Goal: Task Accomplishment & Management: Use online tool/utility

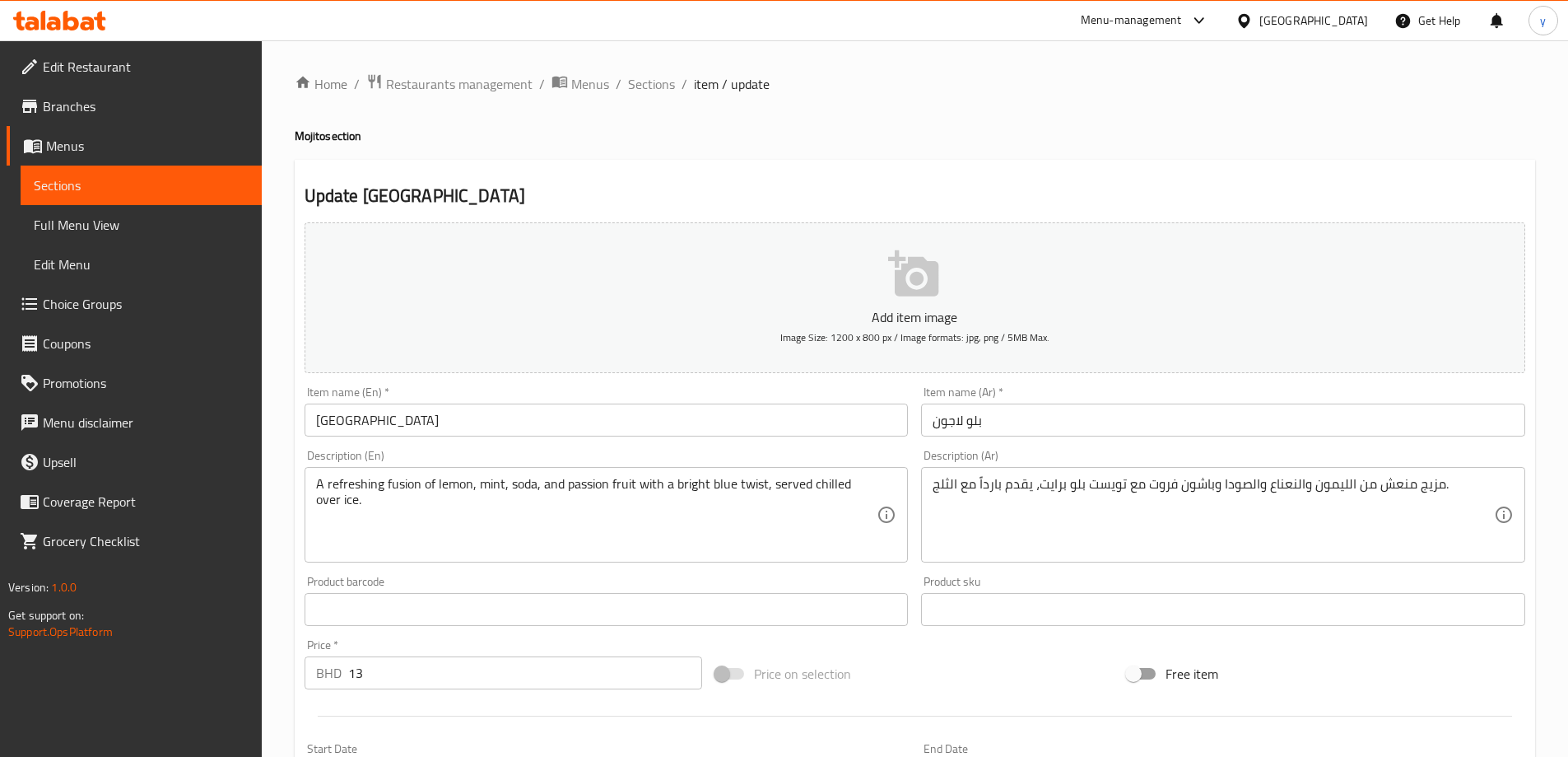
scroll to position [394, 0]
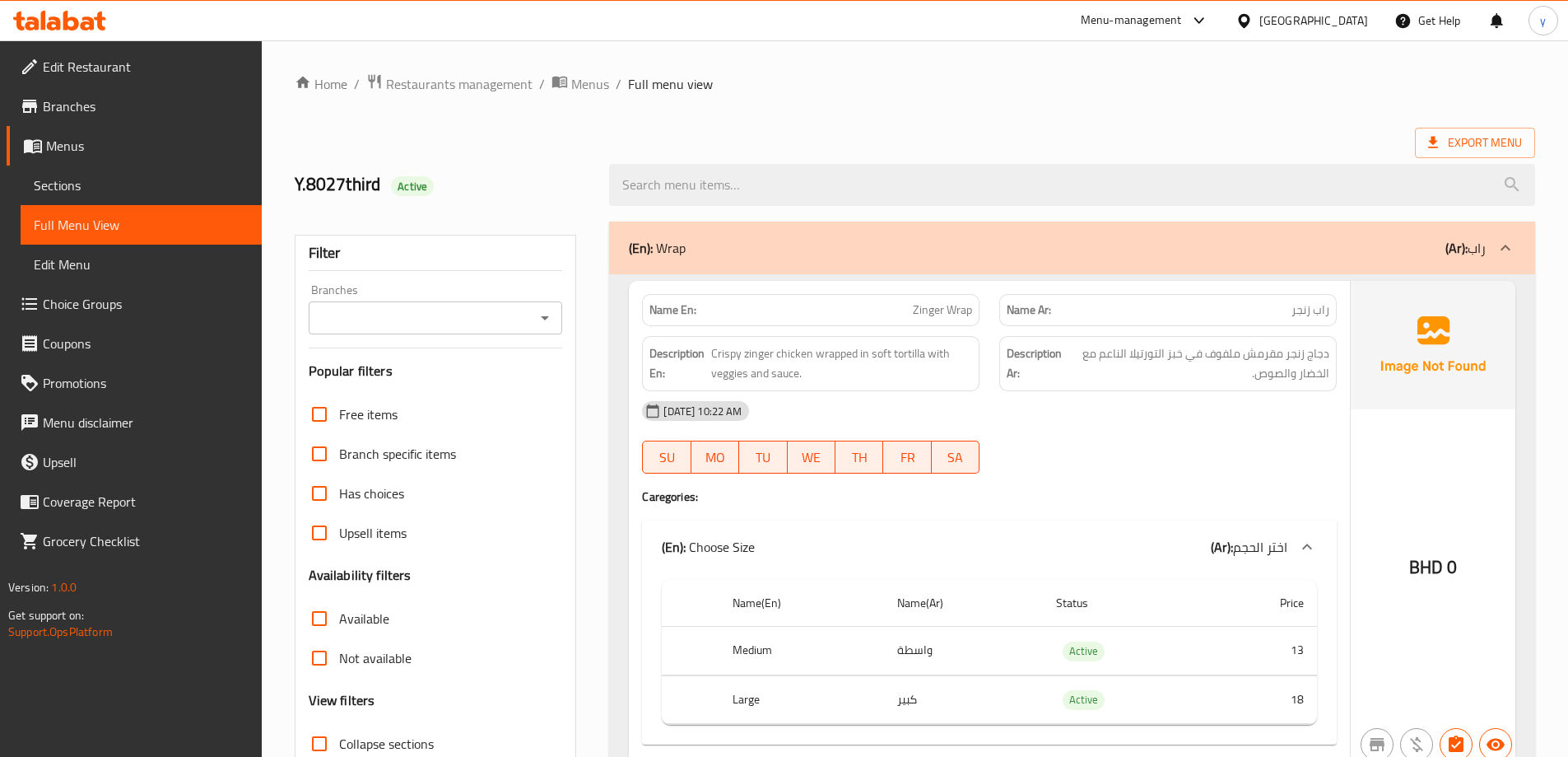
scroll to position [3853, 0]
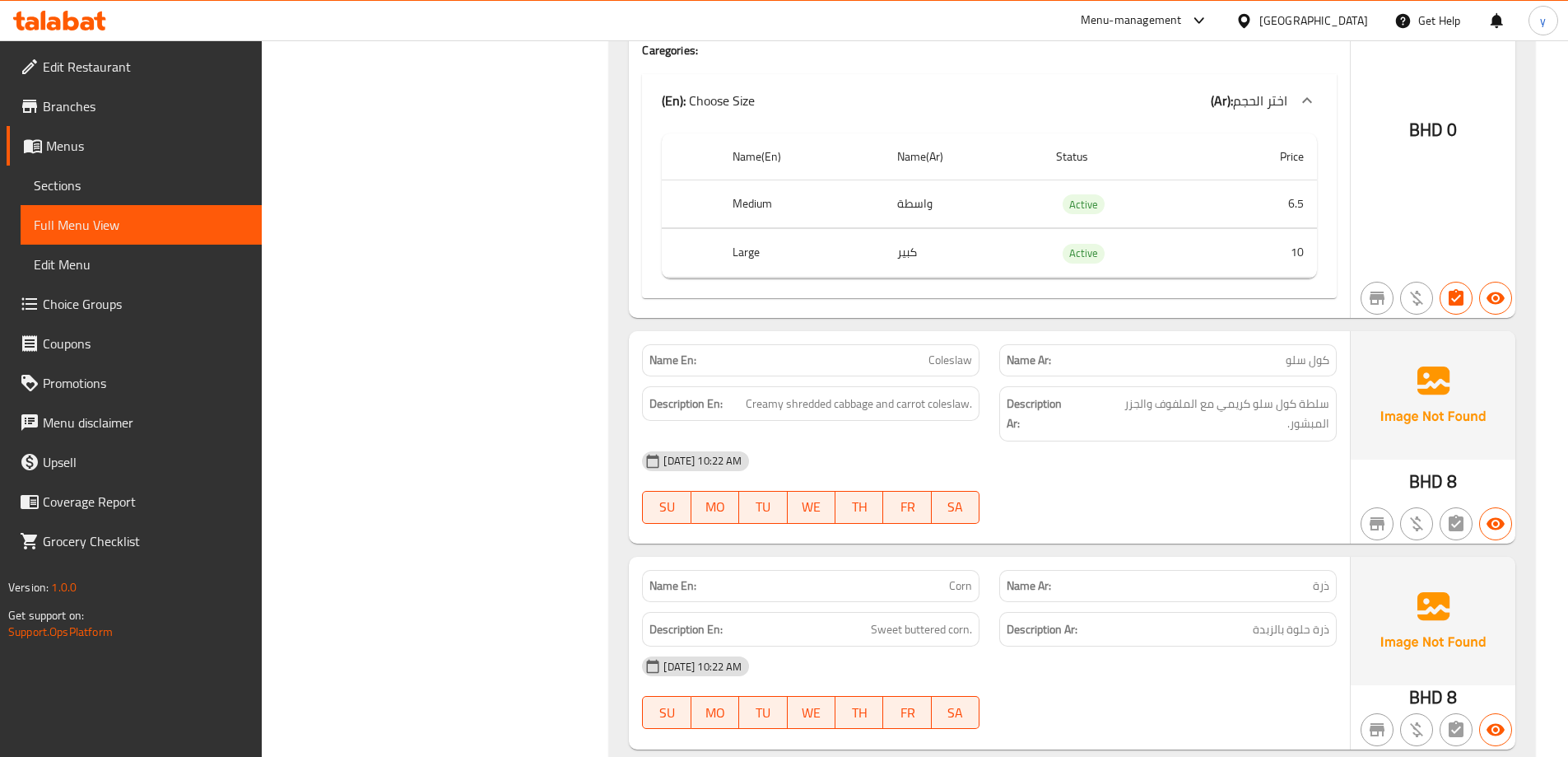
click at [147, 108] on span "Branches" at bounding box center [146, 106] width 206 height 20
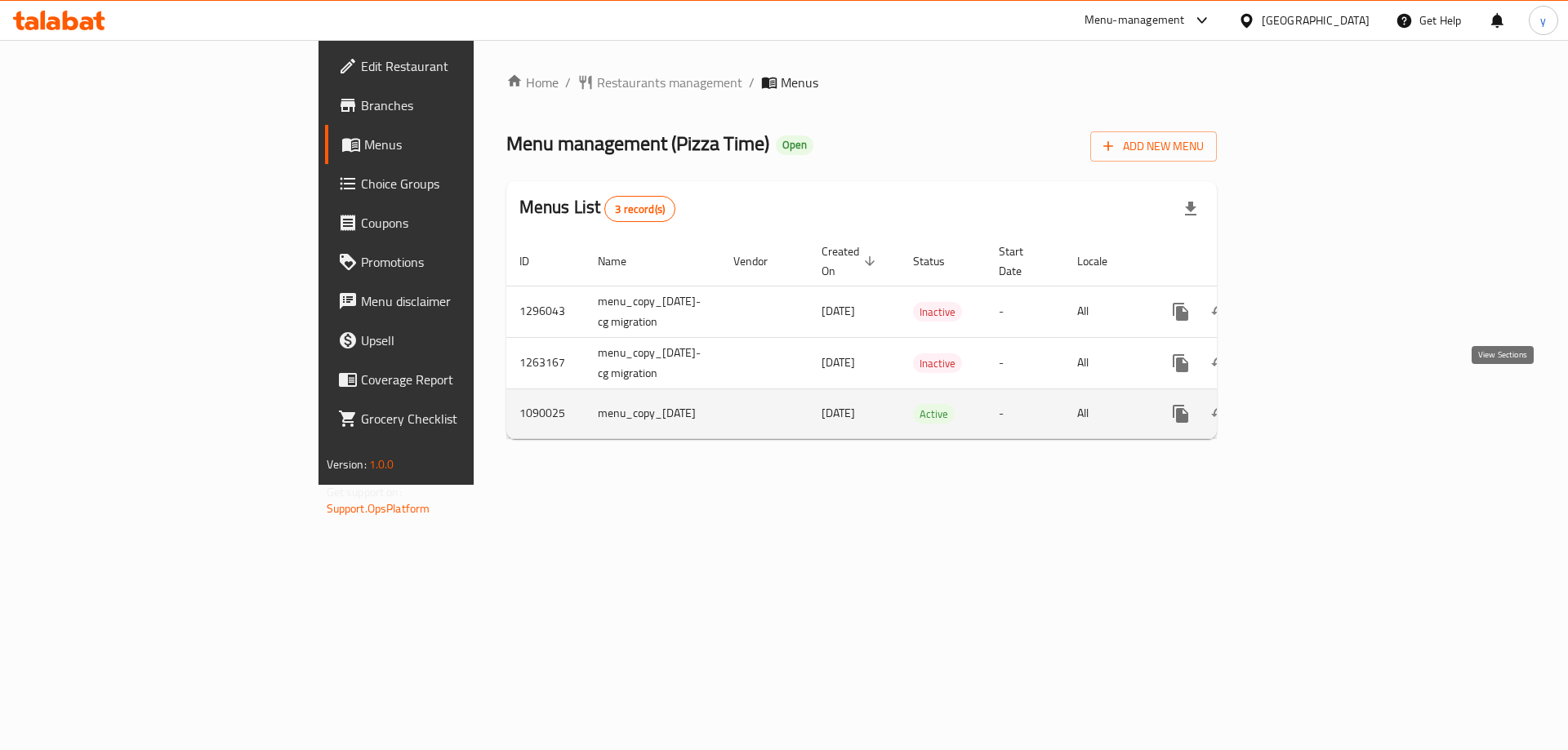
click at [1308, 404] on icon "enhanced table" at bounding box center [1298, 413] width 20 height 20
click at [1308, 405] on icon "enhanced table" at bounding box center [1298, 415] width 20 height 20
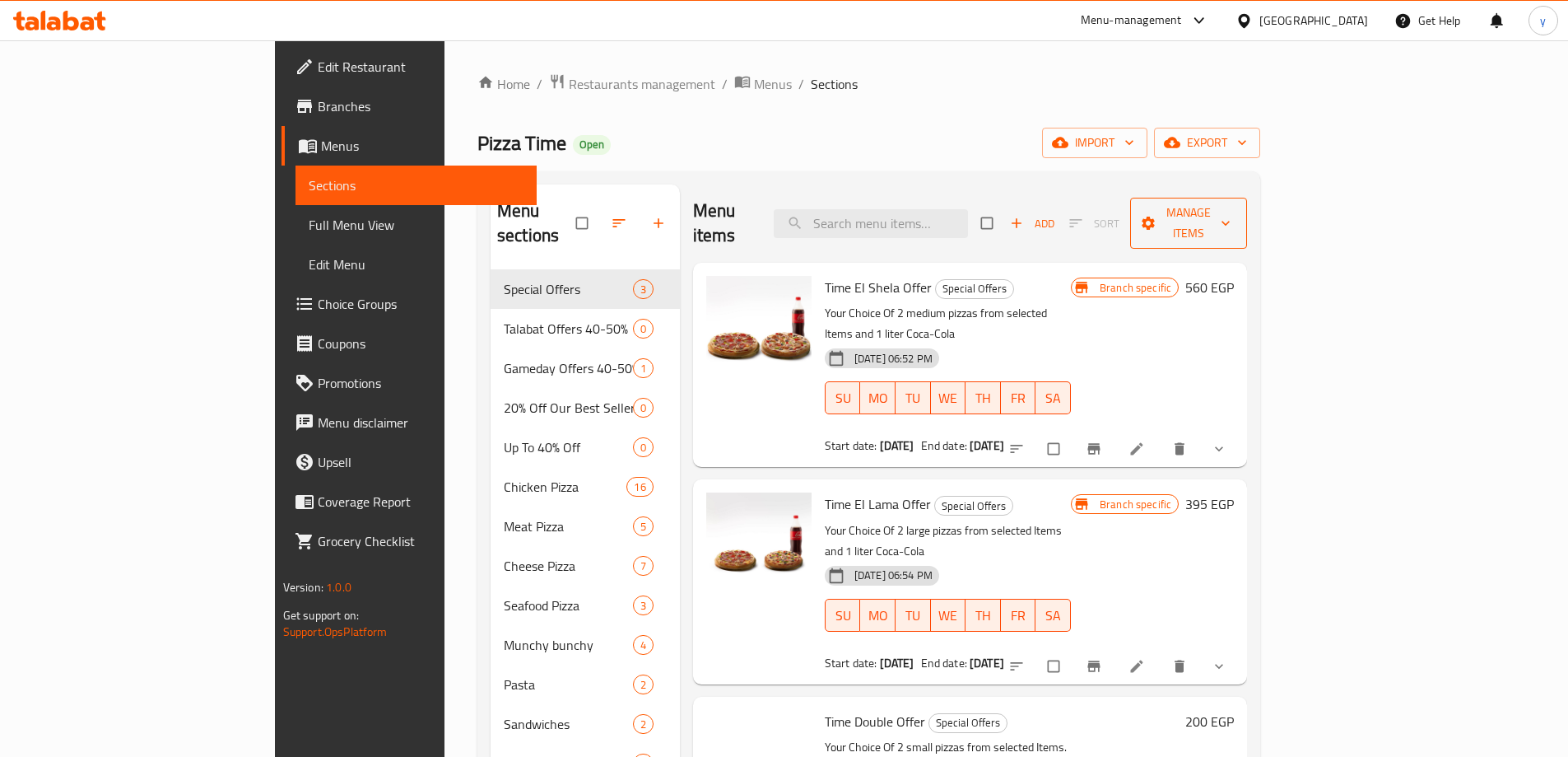
click at [1234, 213] on span "Manage items" at bounding box center [1189, 223] width 91 height 41
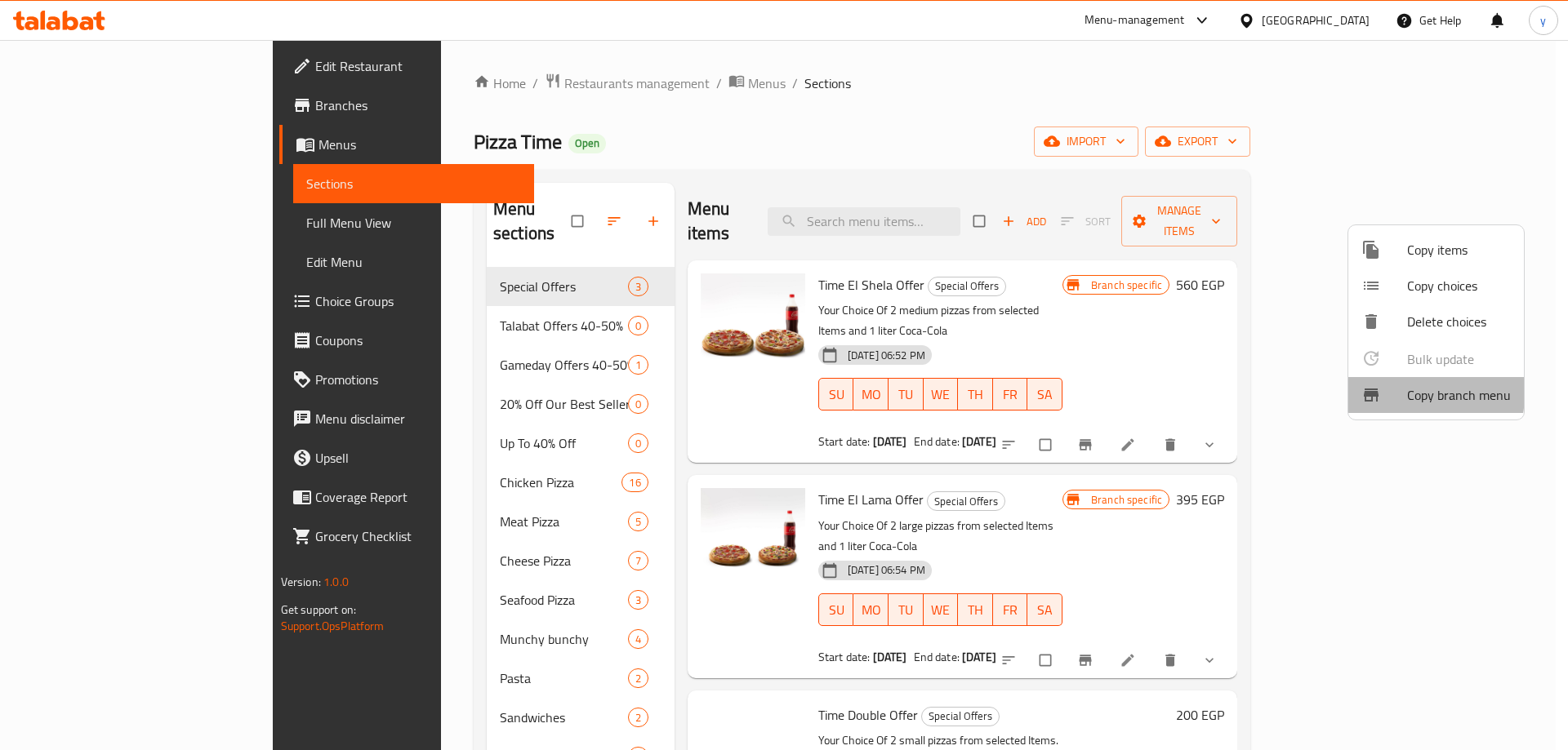
click at [1382, 393] on div at bounding box center [1384, 395] width 46 height 20
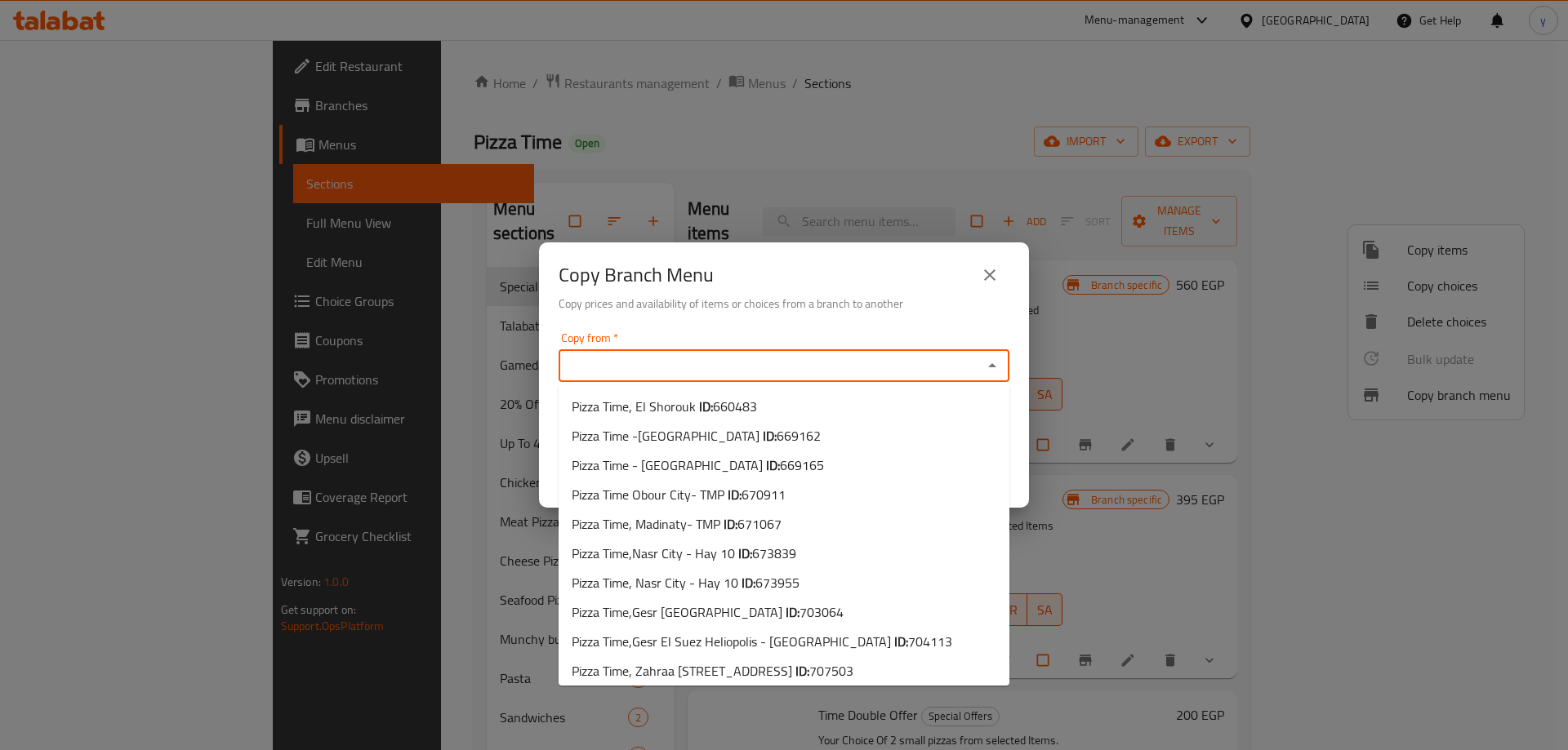
click at [599, 368] on input "Copy from   *" at bounding box center [770, 366] width 414 height 23
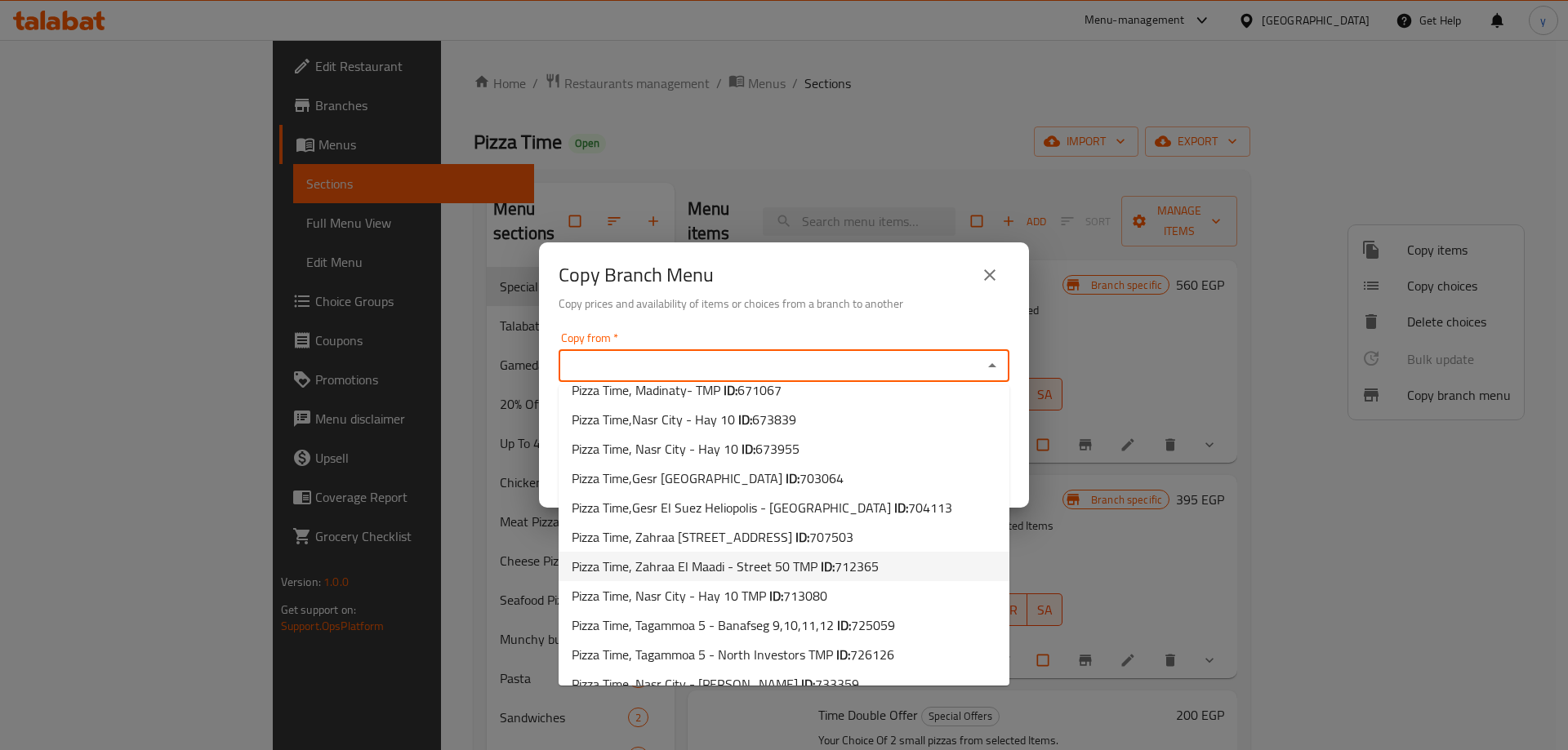
scroll to position [271, 0]
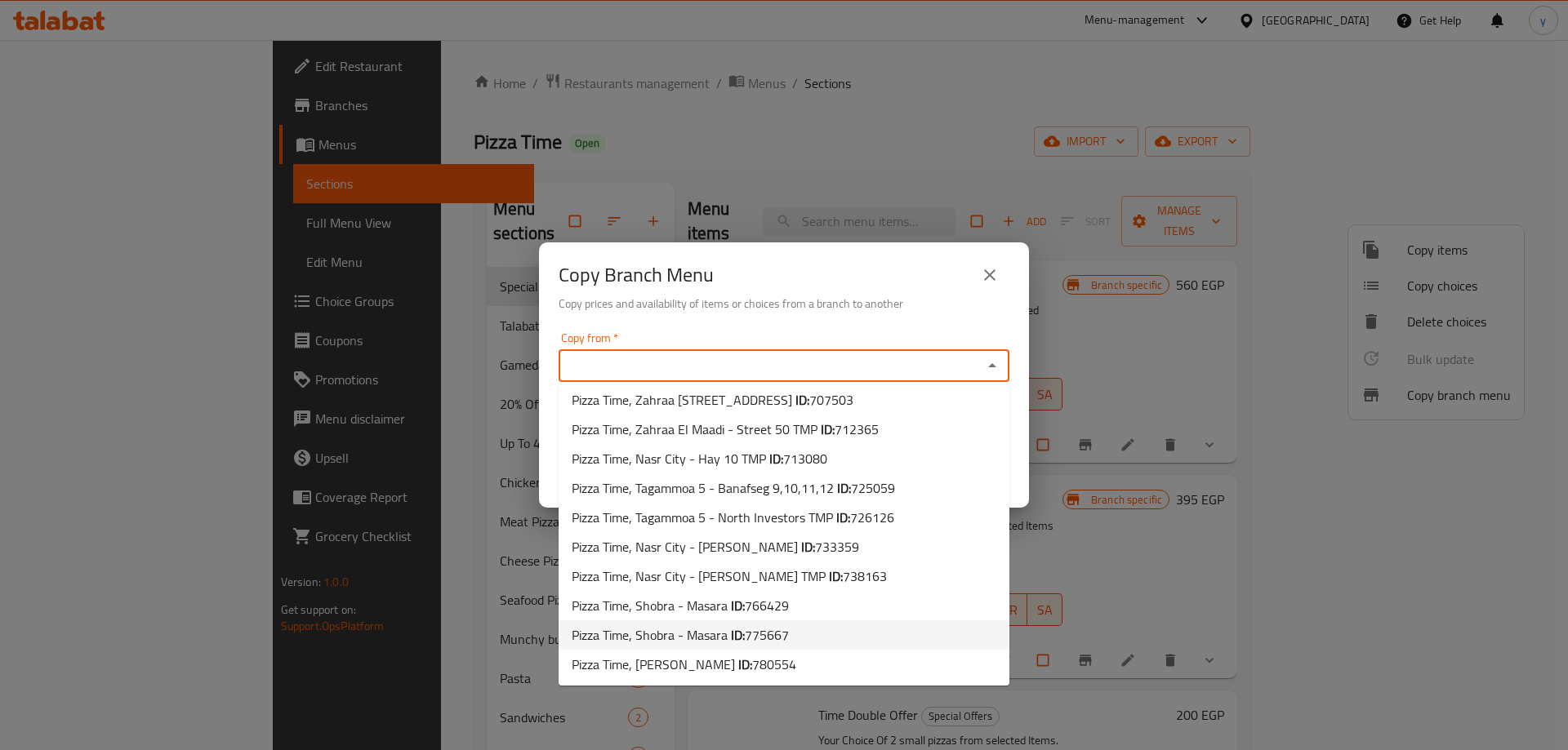
click at [716, 629] on span "Pizza Time, Shobra - [GEOGRAPHIC_DATA] ID: 775667" at bounding box center [680, 635] width 217 height 20
type input "Pizza Time, Shobra - Masara"
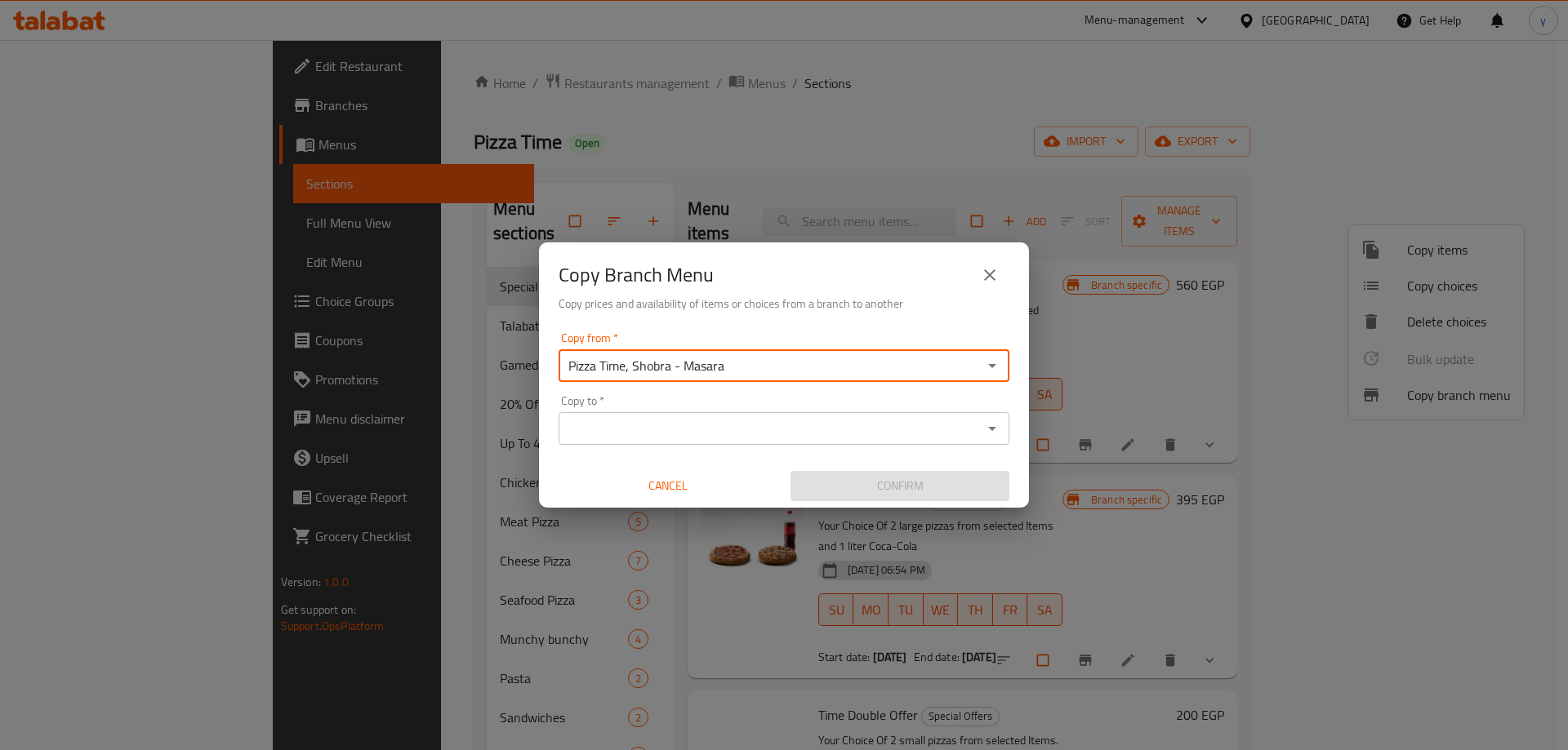
click at [742, 431] on input "Copy to   *" at bounding box center [770, 429] width 414 height 23
click at [499, 309] on div "Copy Branch Menu Copy prices and availability of items or choices from a branch…" at bounding box center [784, 375] width 1568 height 750
click at [723, 368] on input "Pizza Time, Shobra - Masara" at bounding box center [770, 366] width 414 height 23
click at [993, 365] on icon "Open" at bounding box center [992, 366] width 8 height 4
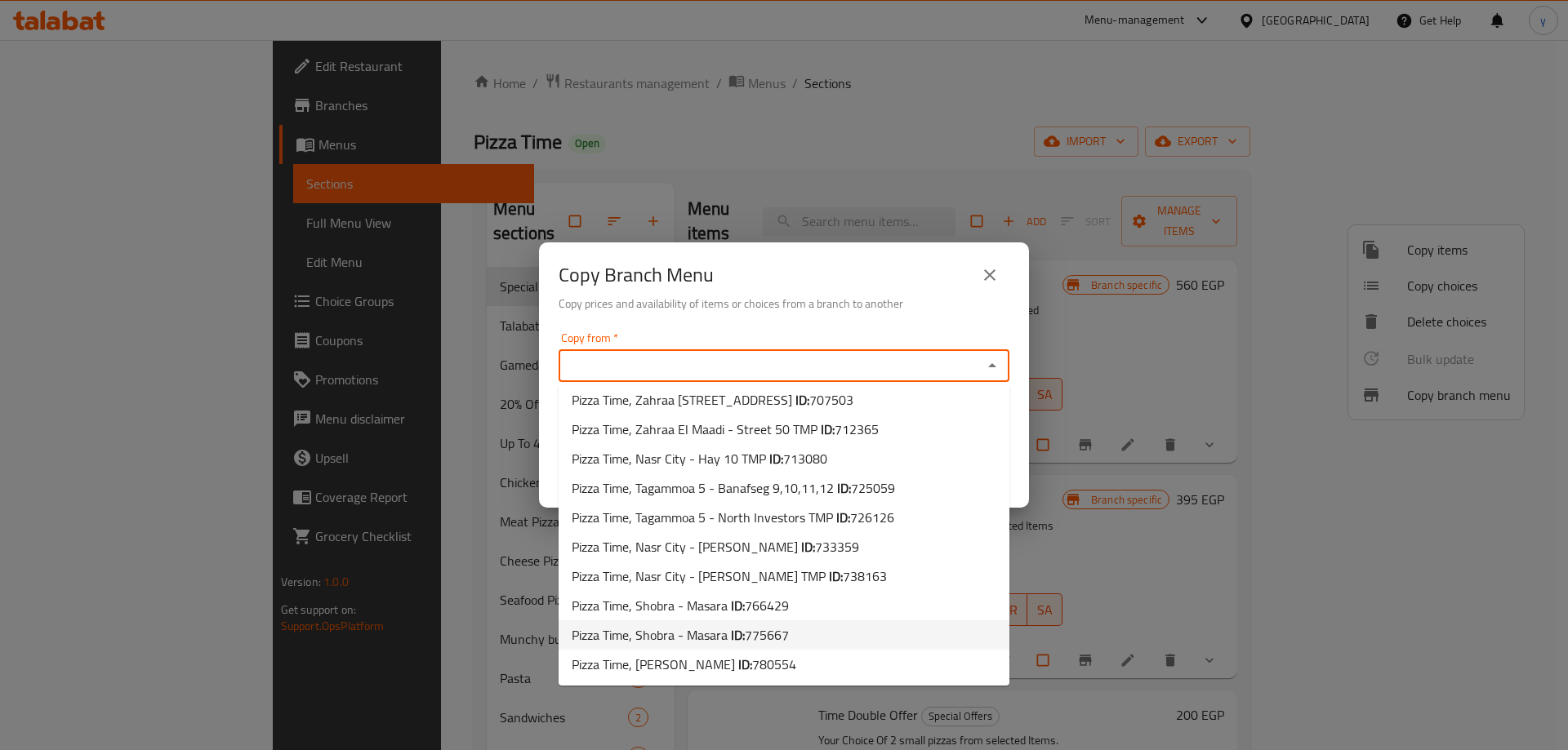
click at [829, 636] on li "Pizza Time, Shobra - [GEOGRAPHIC_DATA] ID: 775667" at bounding box center [784, 635] width 451 height 29
type input "Pizza Time, Shobra - Masara"
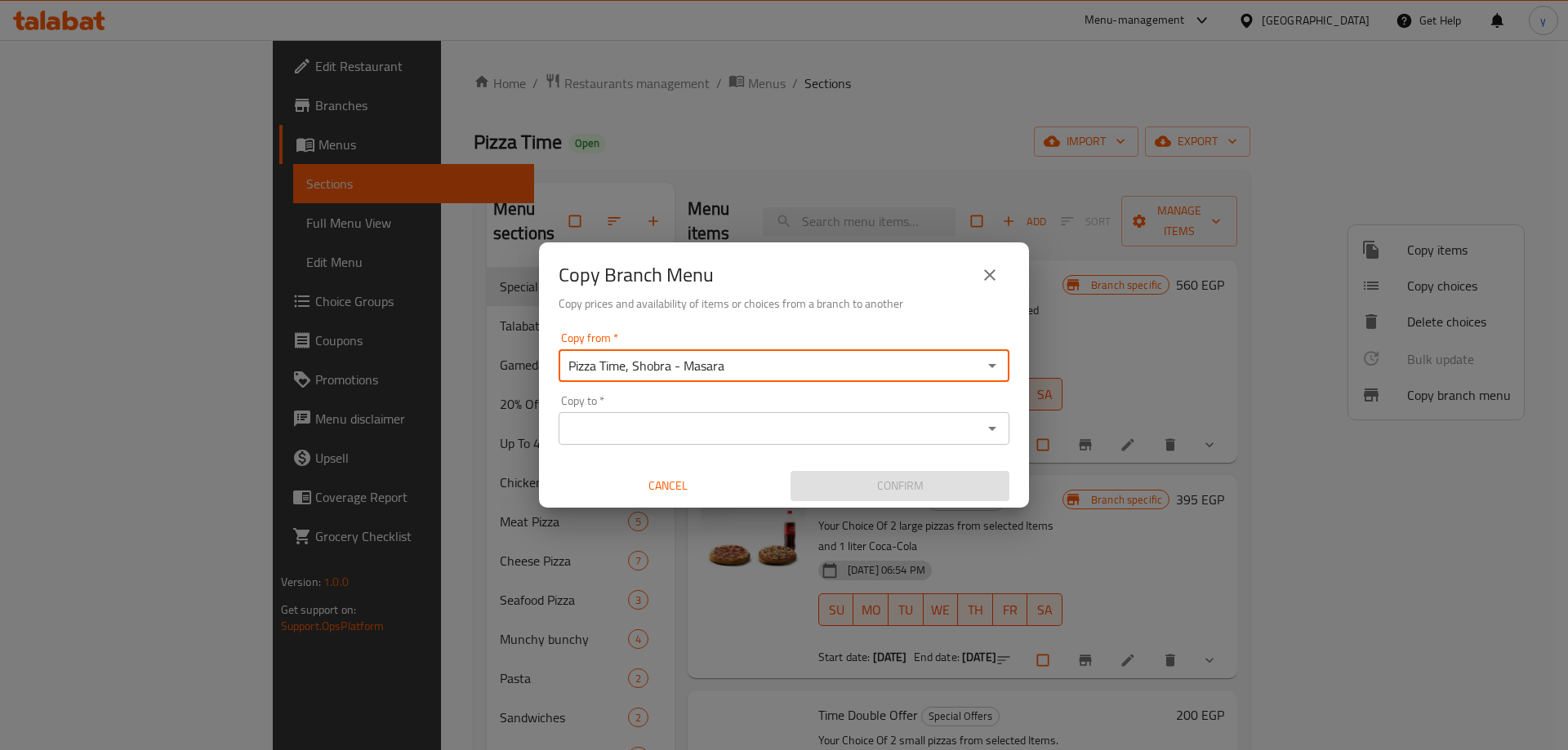
click at [845, 438] on input "Copy to   *" at bounding box center [770, 429] width 414 height 23
click at [712, 401] on div "Copy to   * Copy to *" at bounding box center [784, 420] width 451 height 50
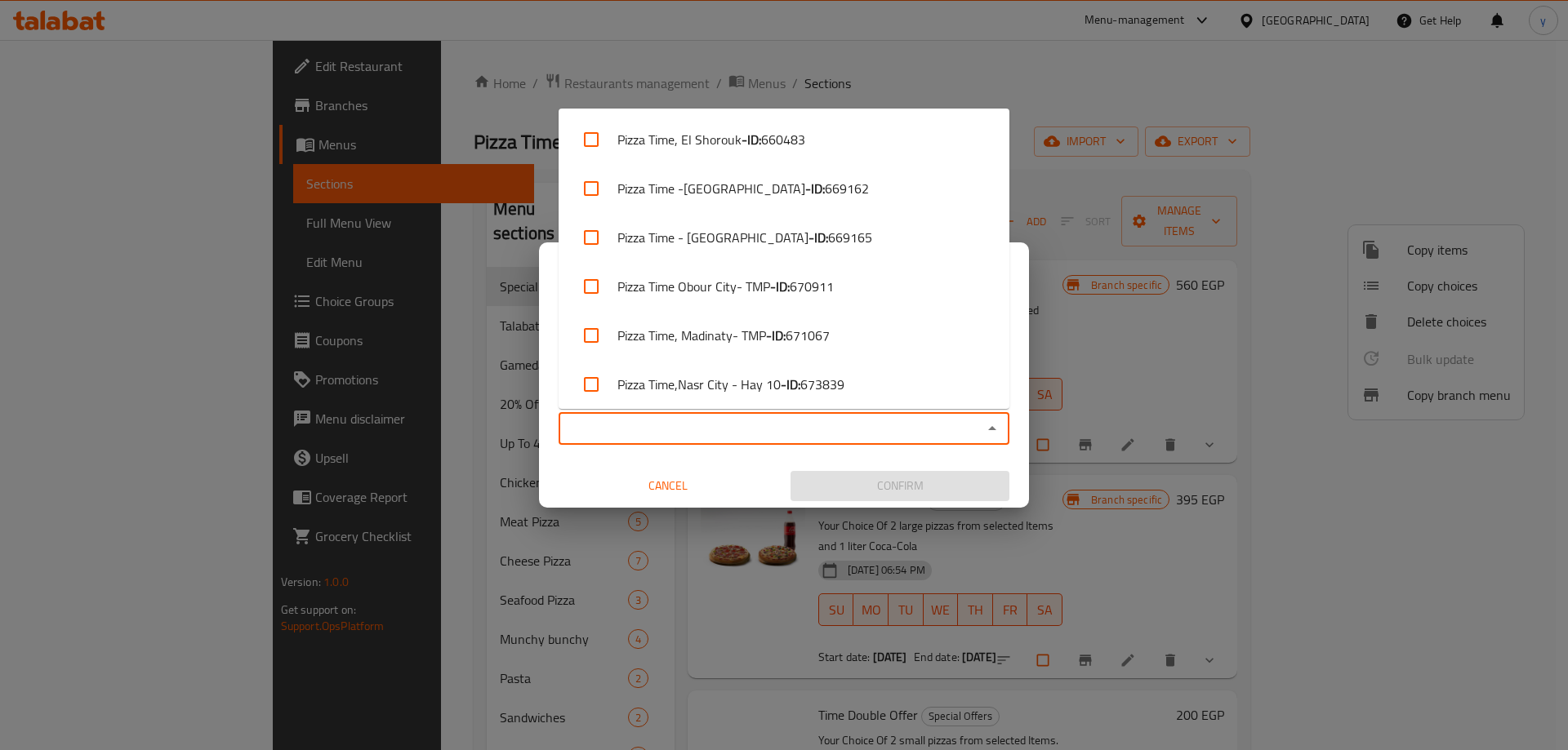
click at [713, 421] on input "Copy to   *" at bounding box center [770, 429] width 414 height 23
type input "v"
paste input "780554"
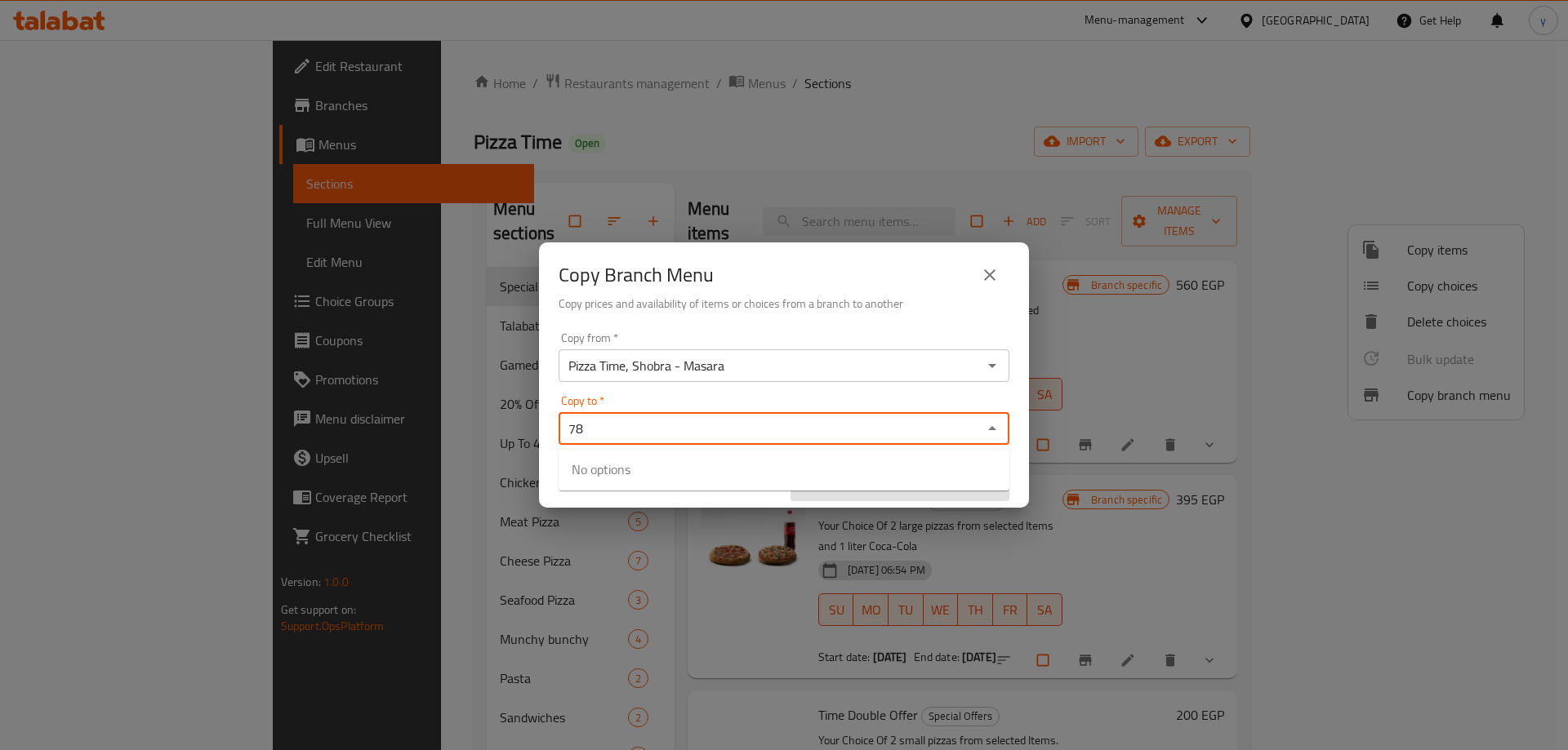
type input "7"
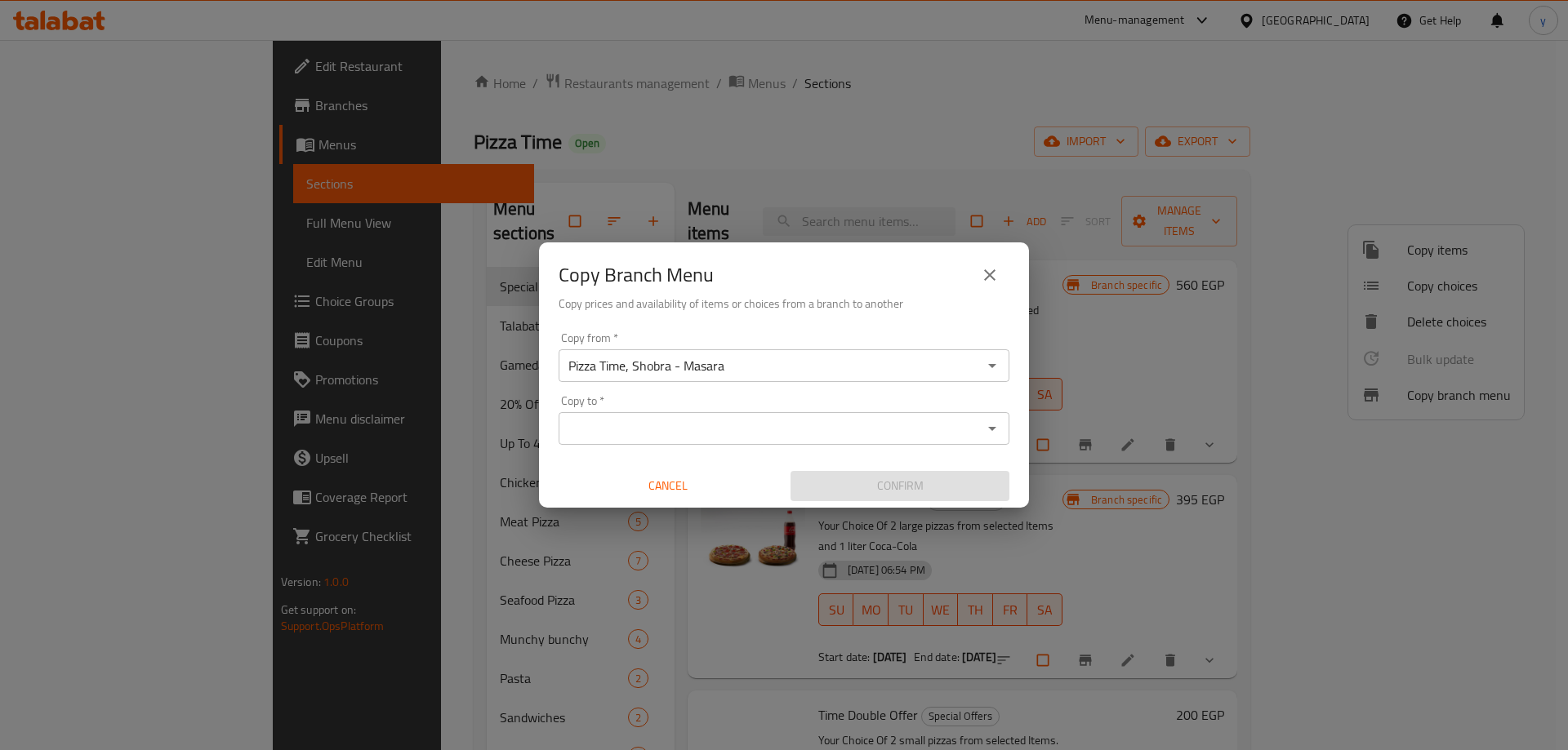
click at [603, 434] on input "Copy to   *" at bounding box center [770, 429] width 414 height 23
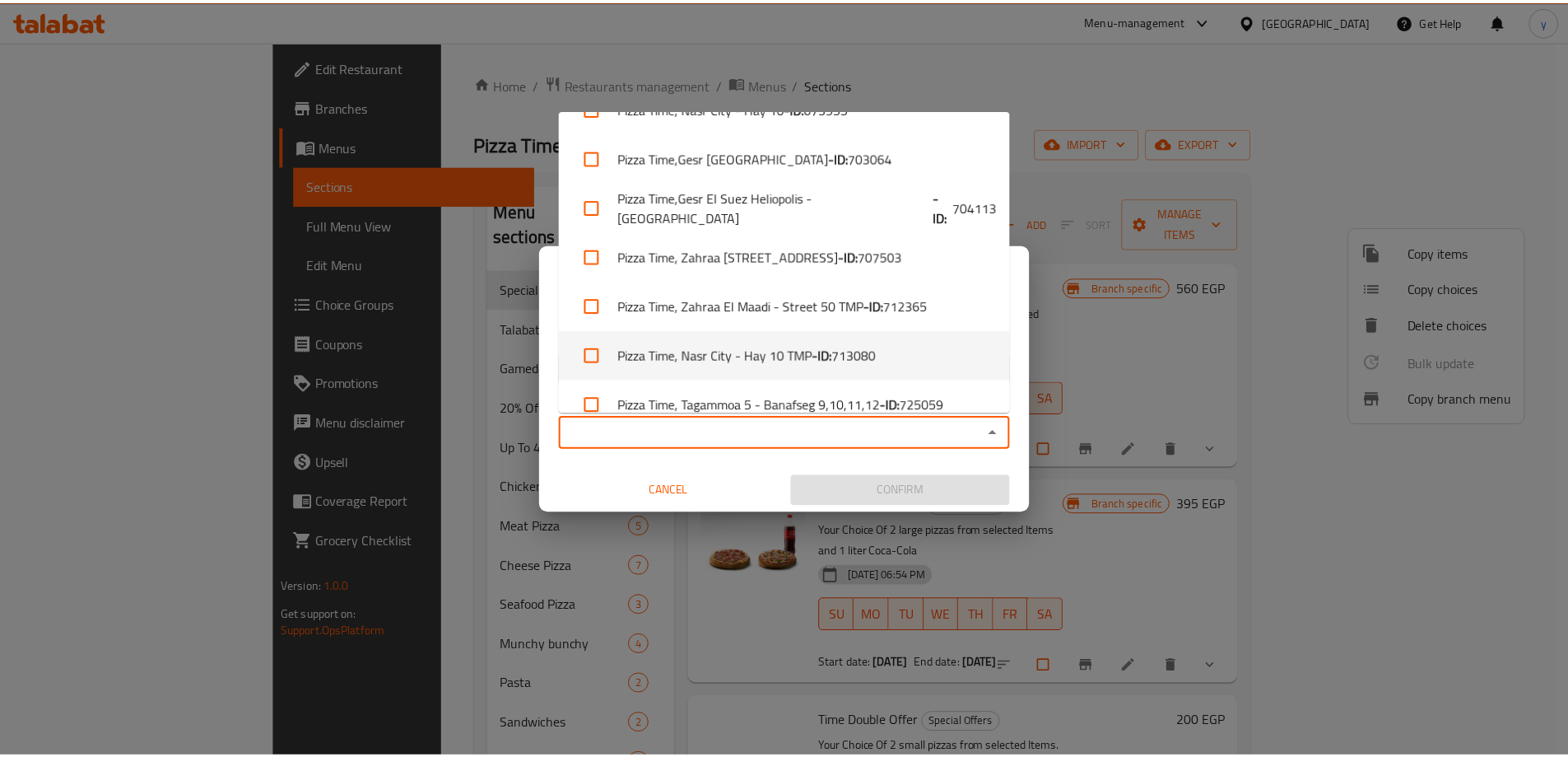
scroll to position [649, 0]
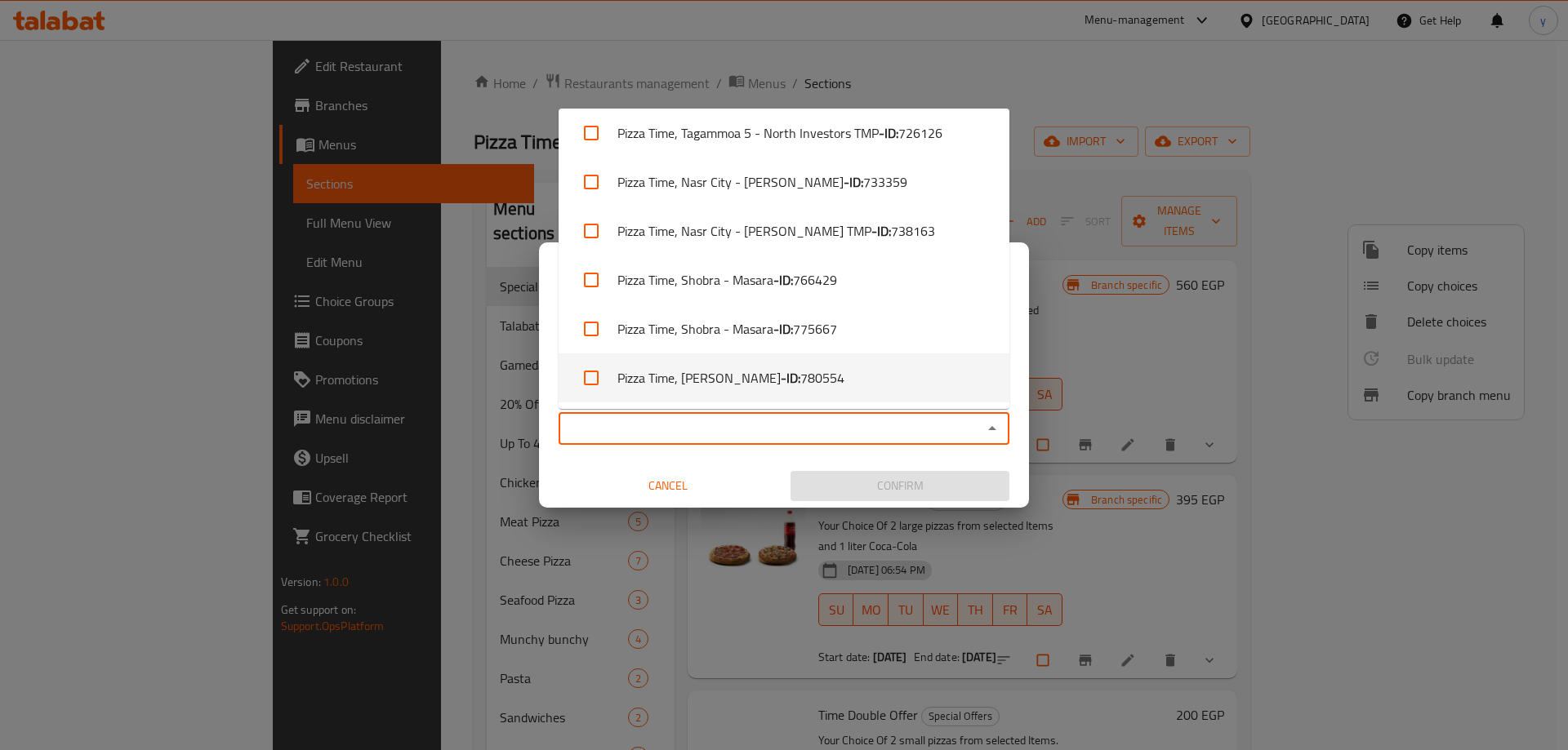
click at [739, 382] on li "Pizza Time, [PERSON_NAME] - ID: 780554" at bounding box center [784, 378] width 451 height 49
checkbox input "true"
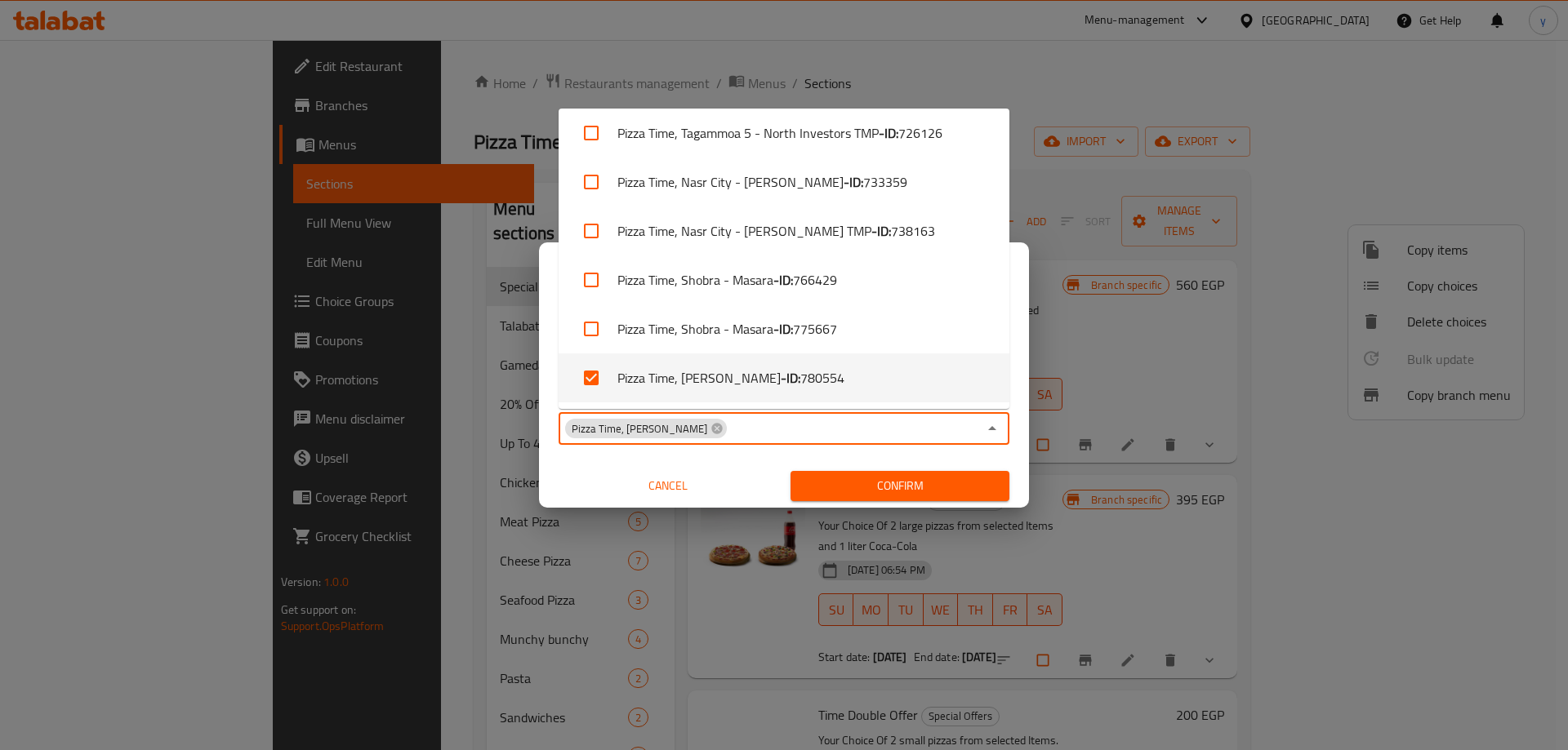
click at [856, 482] on span "Confirm" at bounding box center [900, 486] width 193 height 21
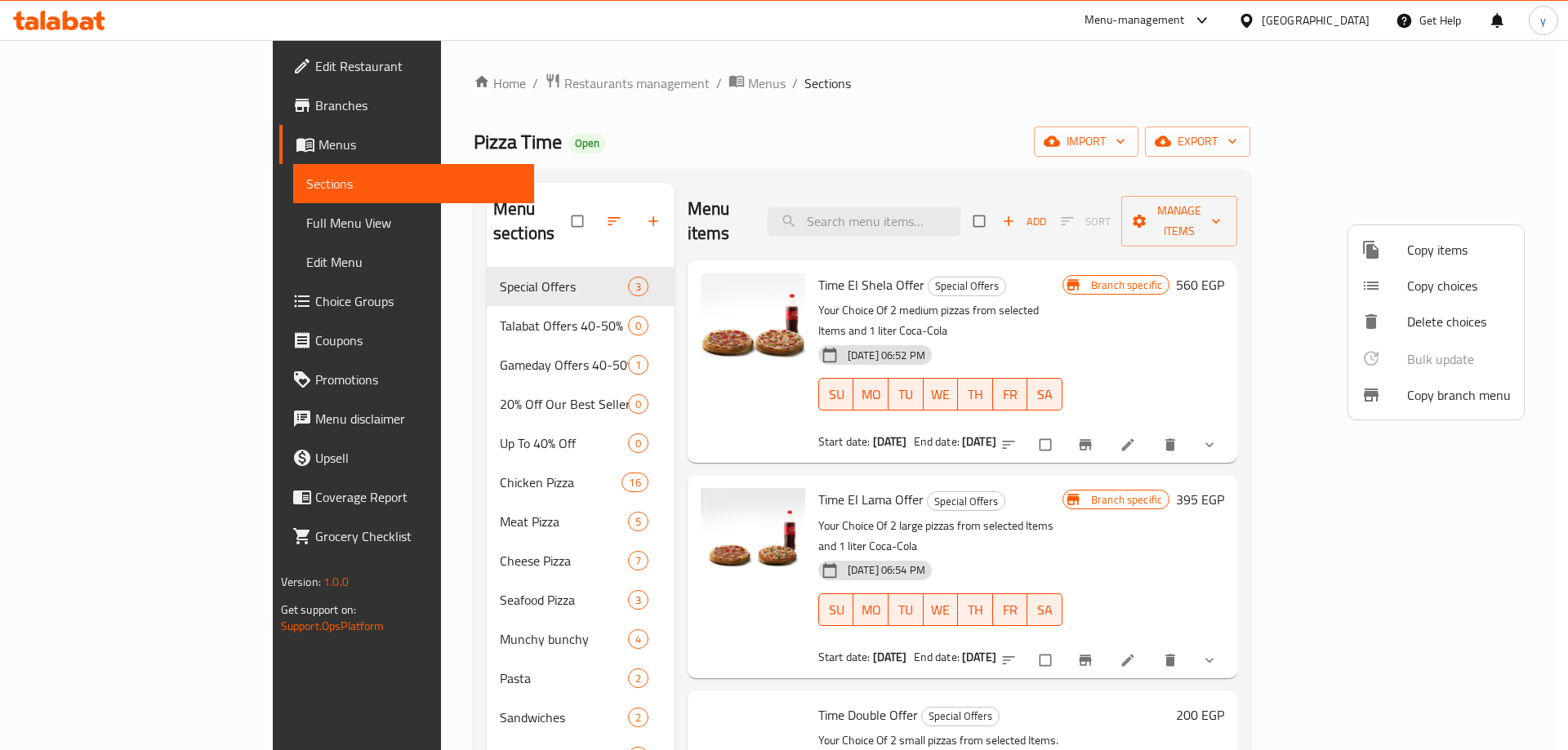
click at [83, 94] on div at bounding box center [784, 375] width 1568 height 750
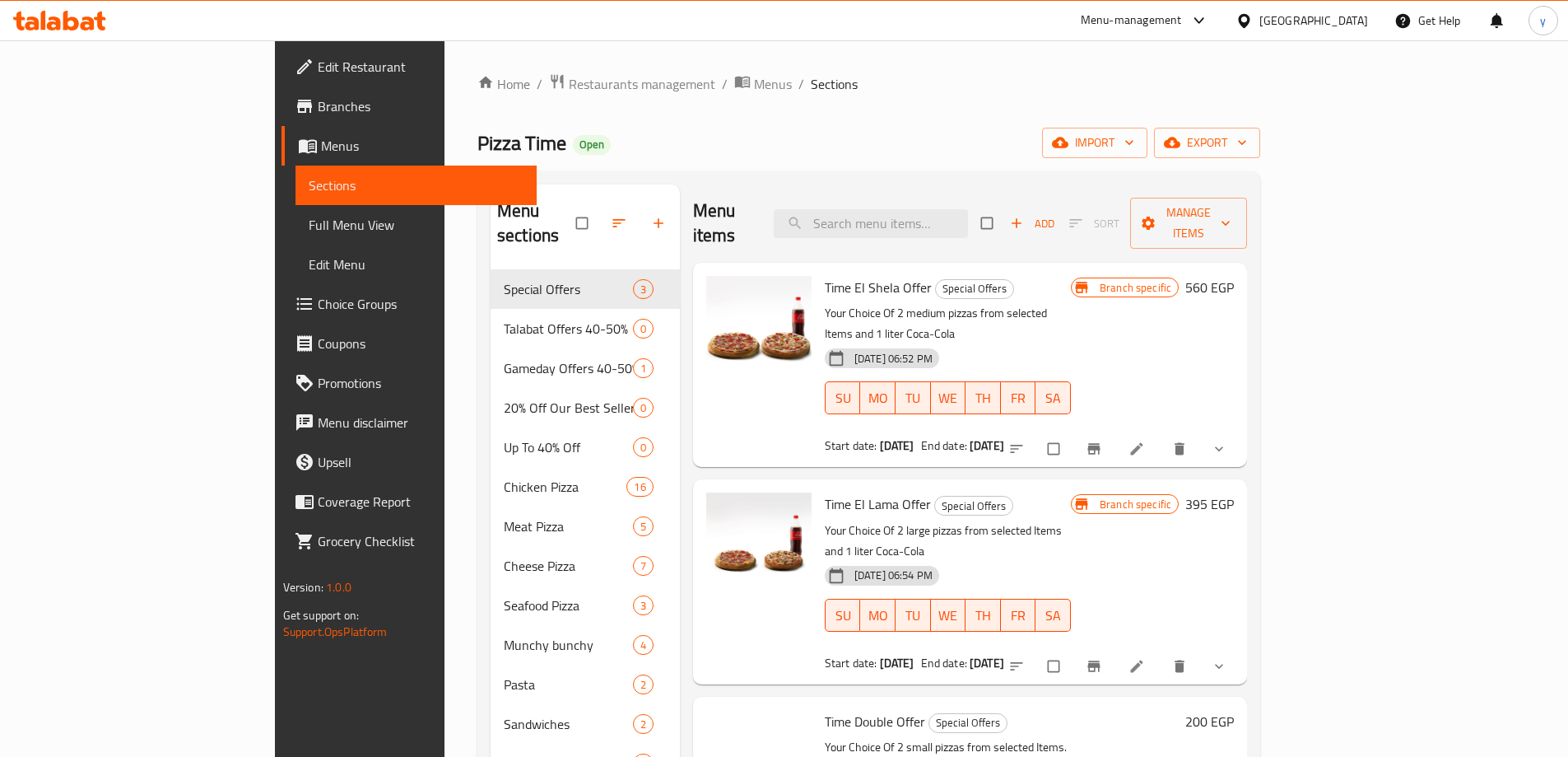
click at [318, 114] on span "Branches" at bounding box center [421, 106] width 206 height 20
